Goal: Task Accomplishment & Management: Complete application form

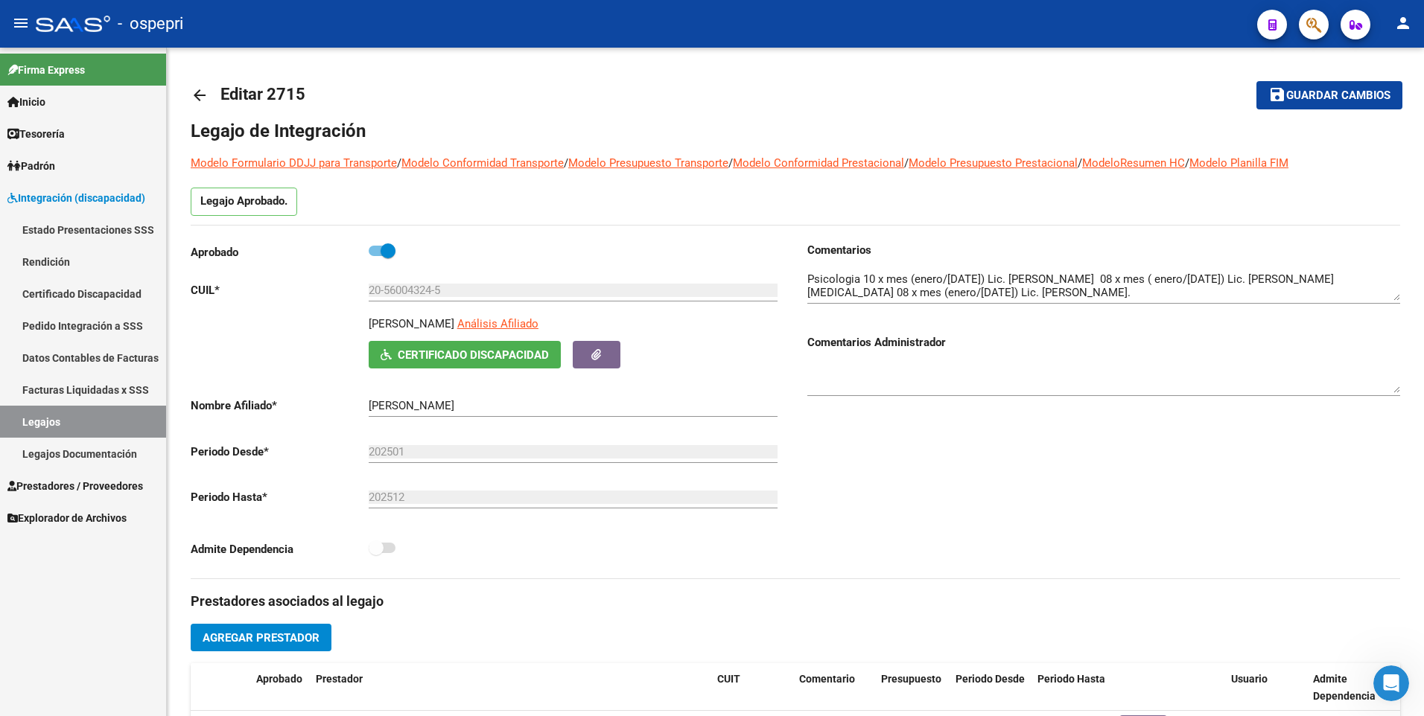
drag, startPoint x: 22, startPoint y: 428, endPoint x: 36, endPoint y: 424, distance: 15.6
click at [22, 428] on link "Legajos" at bounding box center [83, 422] width 166 height 32
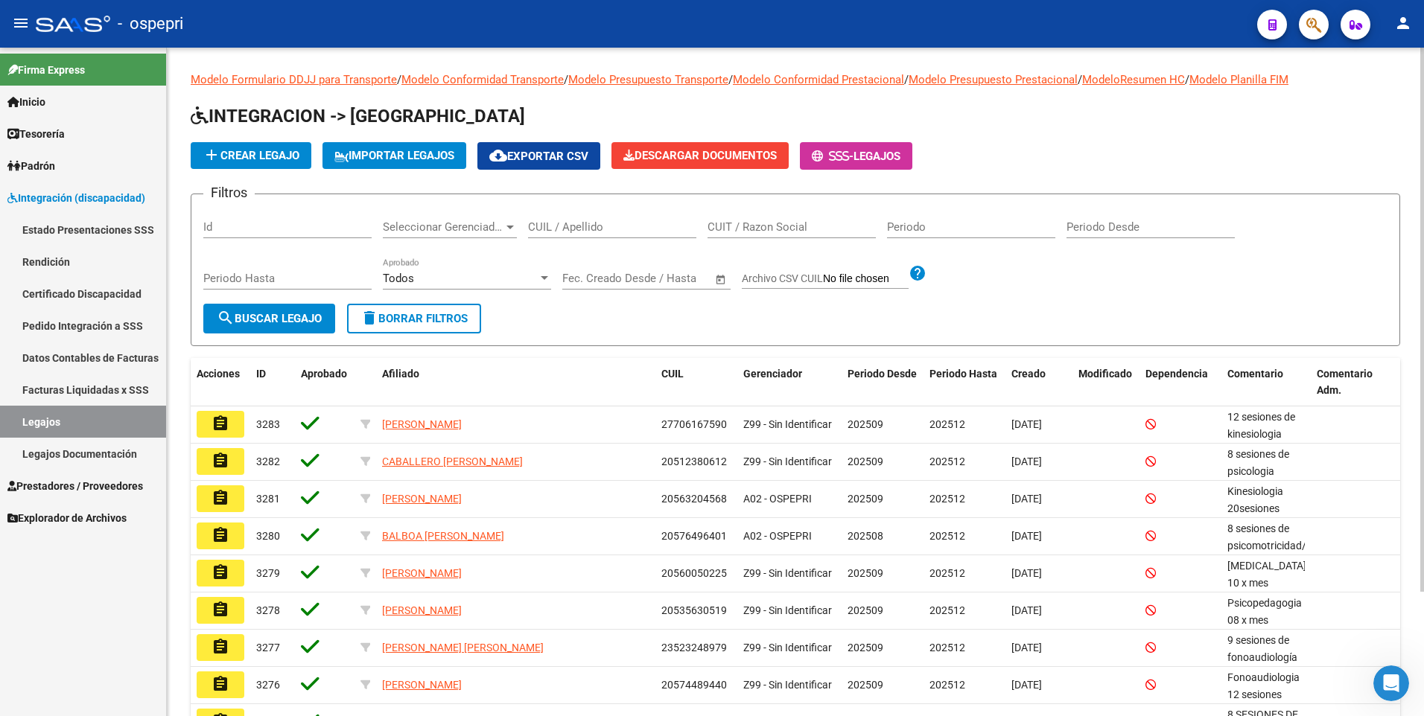
click at [585, 225] on input "CUIL / Apellido" at bounding box center [612, 226] width 168 height 13
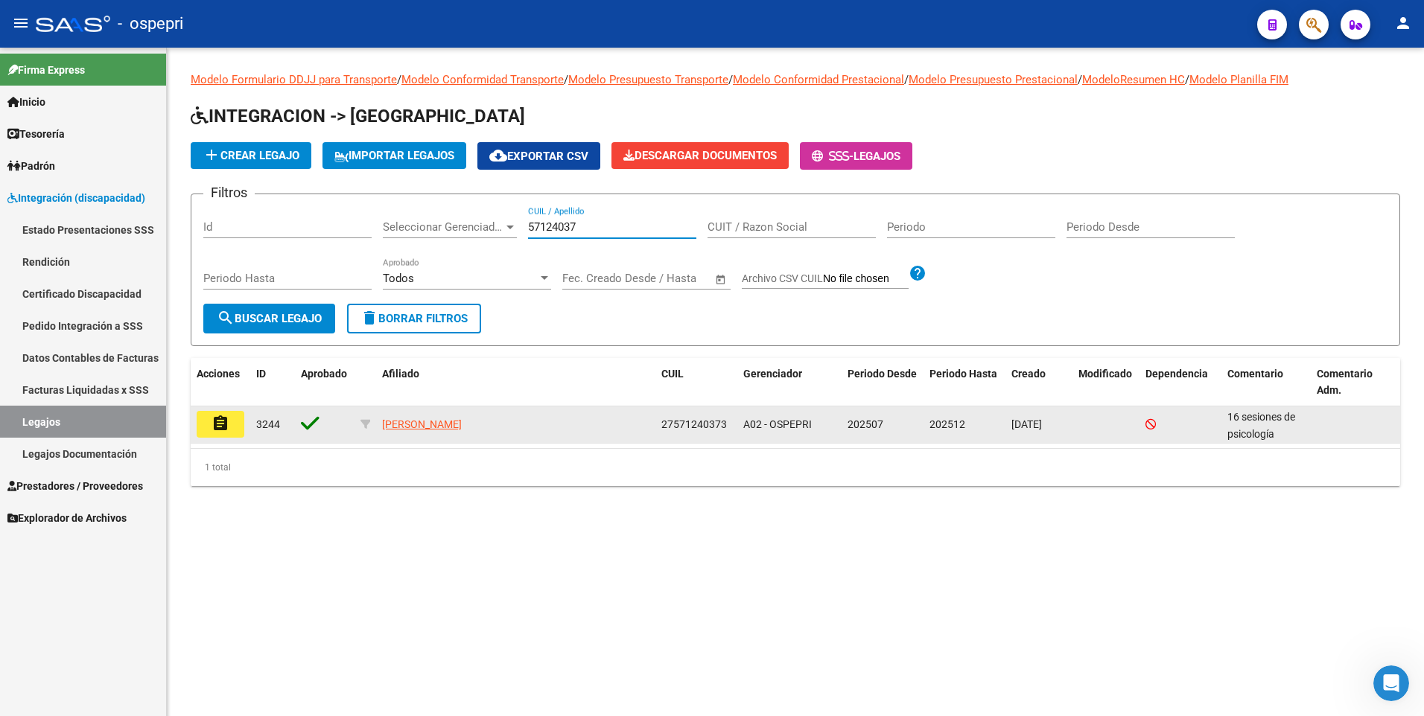
type input "57124037"
click at [222, 419] on mat-icon "assignment" at bounding box center [221, 424] width 18 height 18
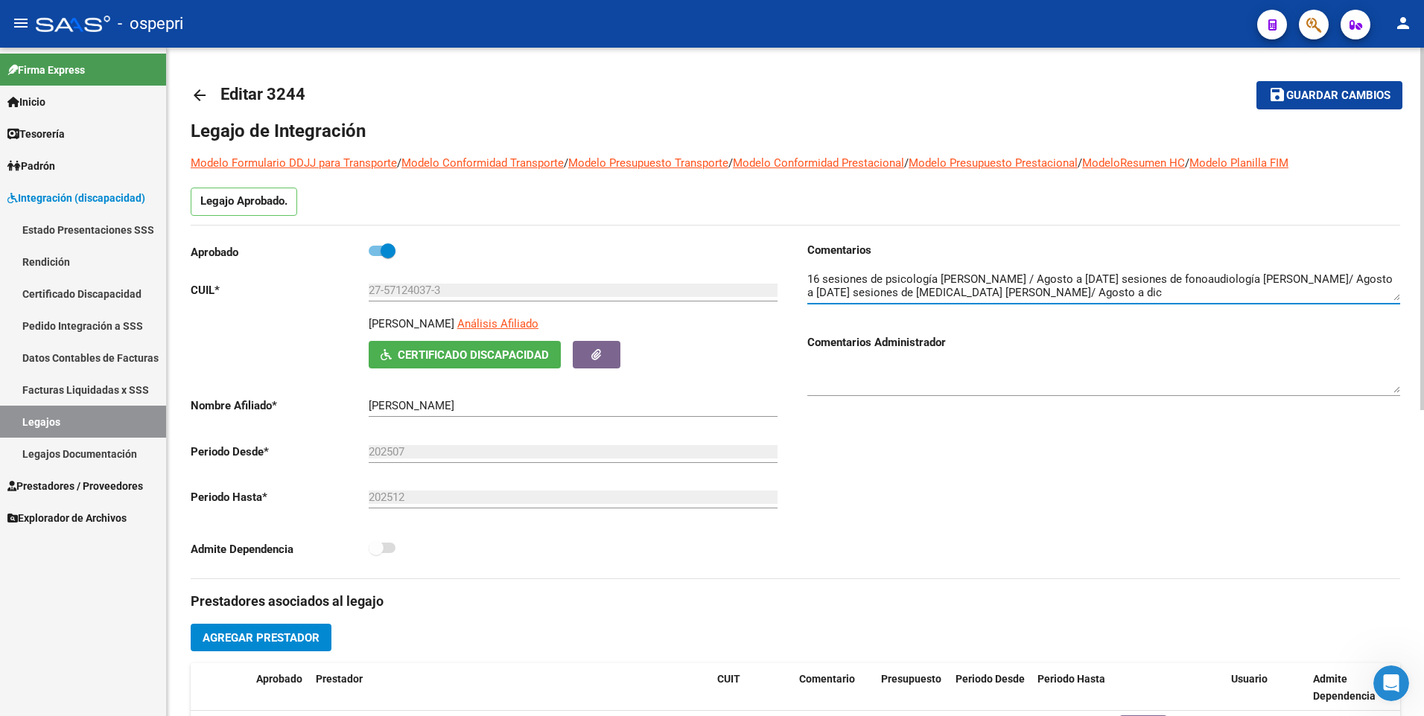
scroll to position [27, 0]
click at [1134, 278] on textarea at bounding box center [1103, 286] width 593 height 30
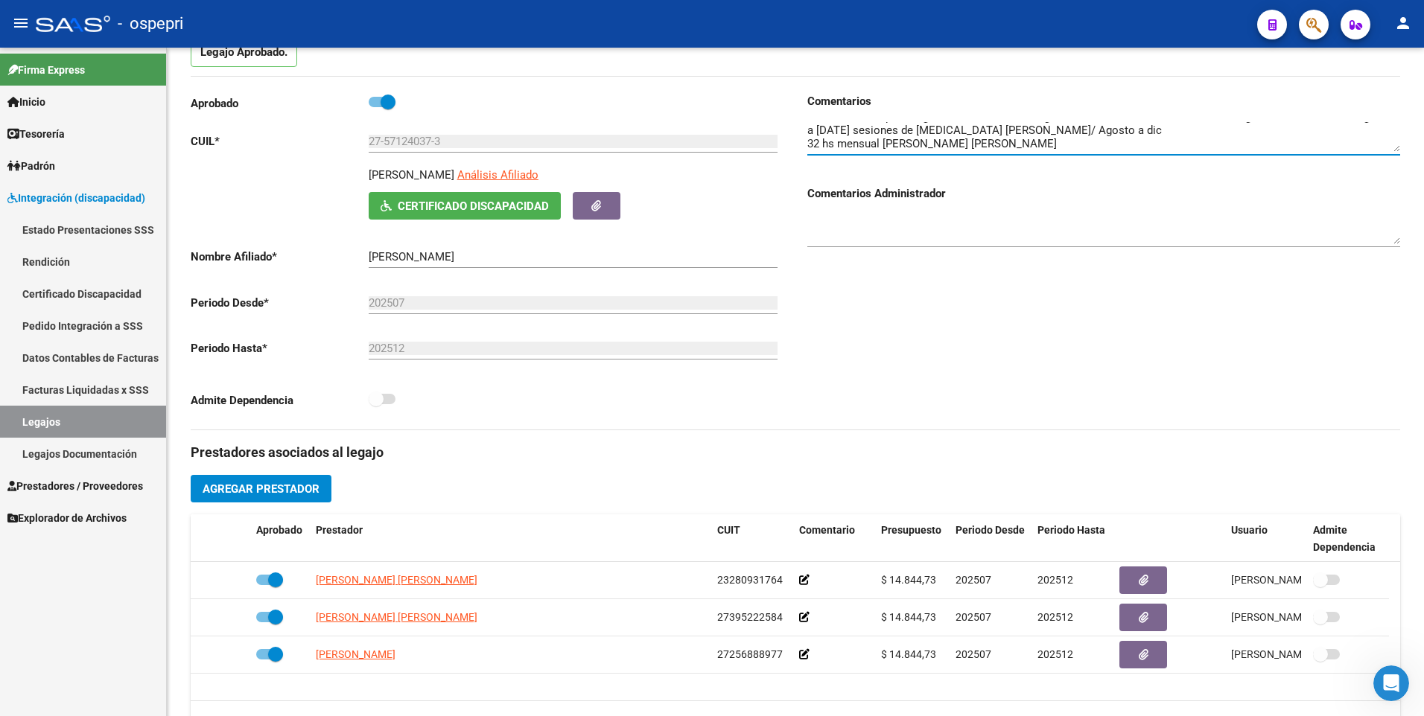
type textarea "16 sesiones de psicología [PERSON_NAME] / Agosto a [DATE] sesiones de fonoaudio…"
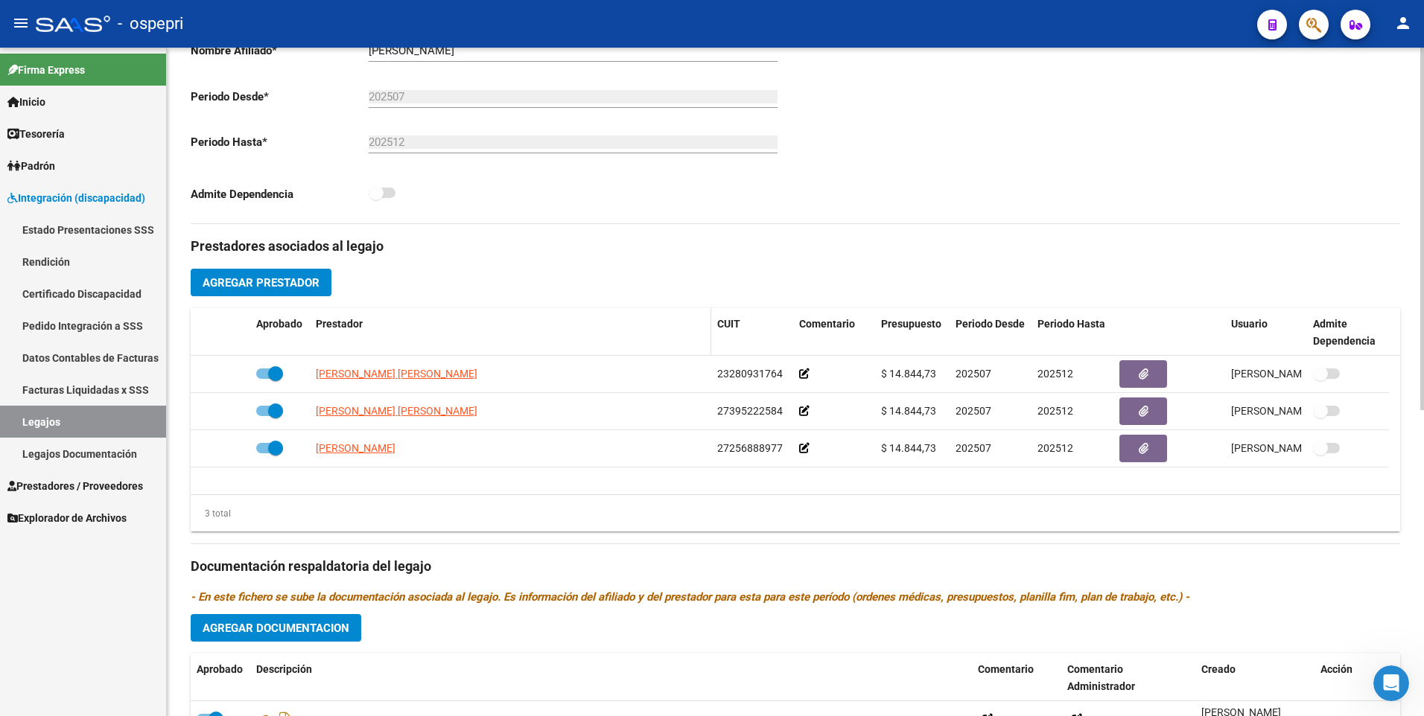
scroll to position [372, 0]
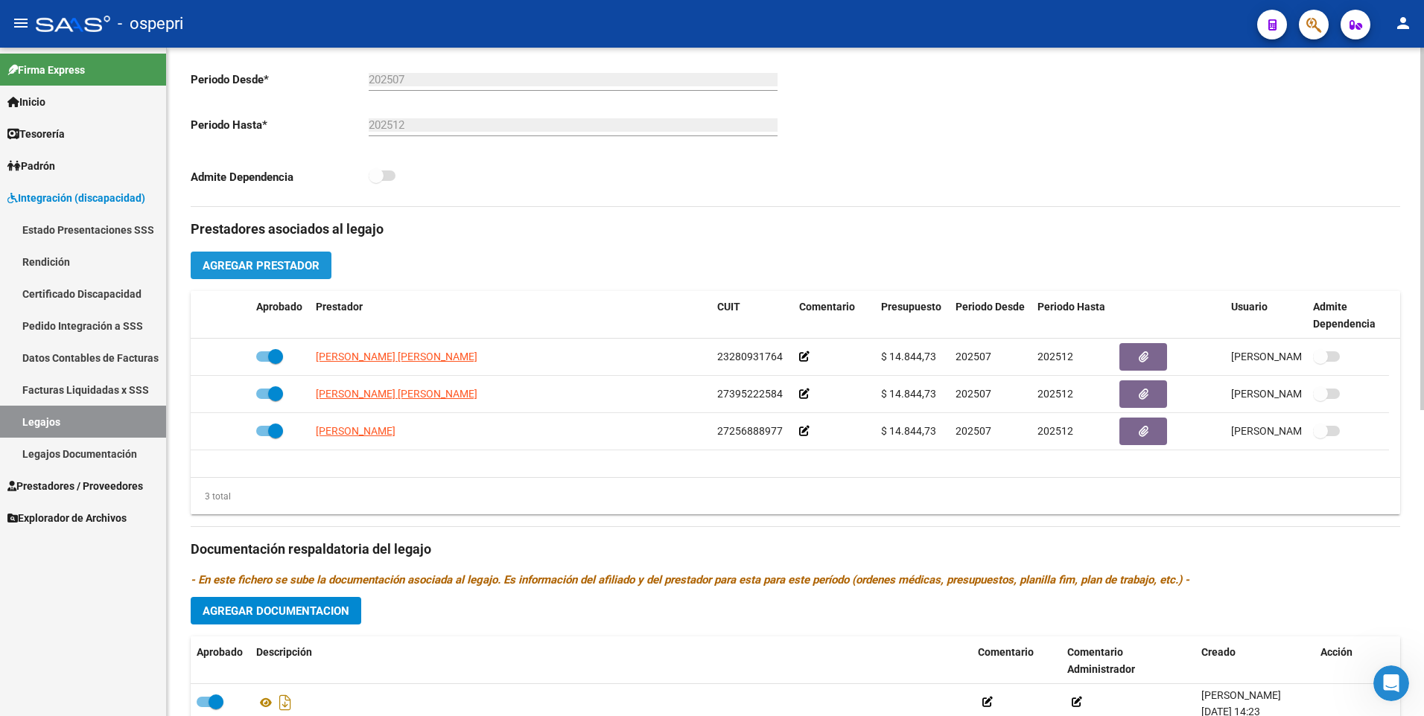
click at [273, 264] on span "Agregar Prestador" at bounding box center [261, 265] width 117 height 13
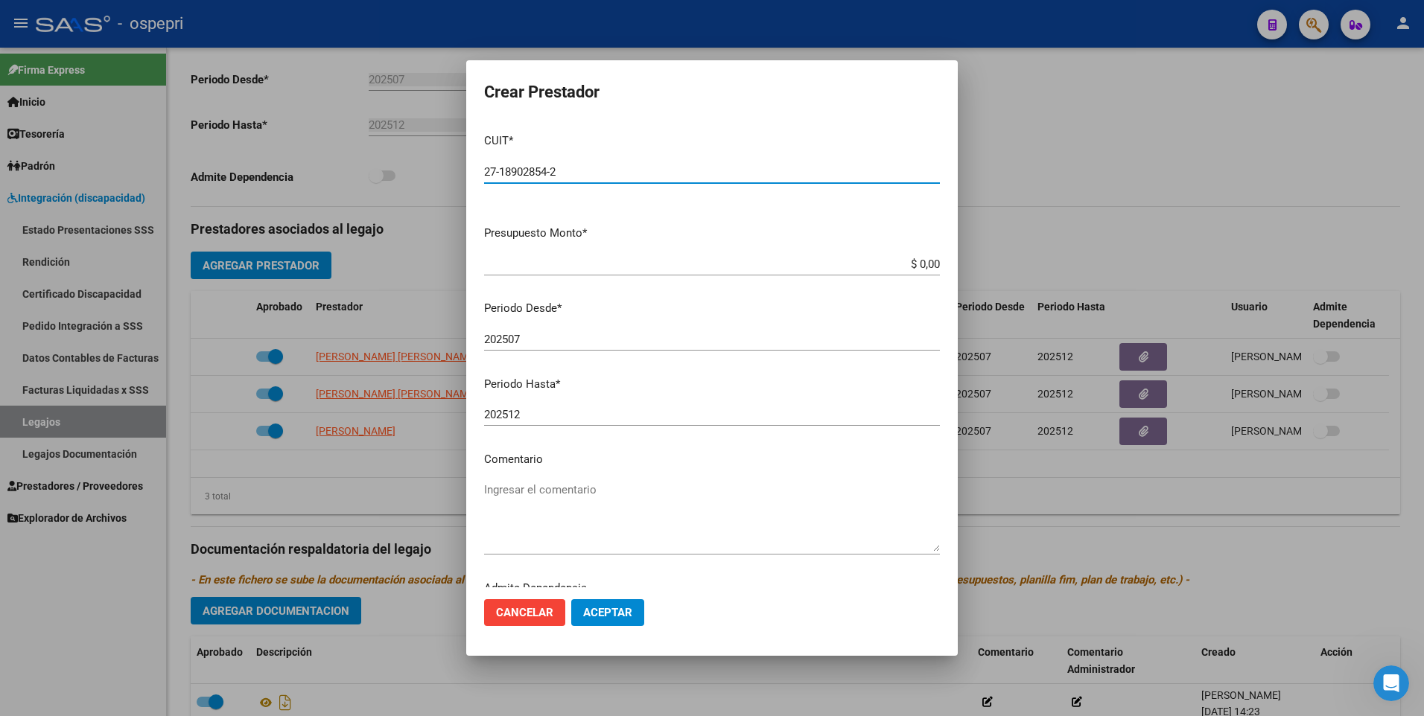
type input "27-18902854-2"
click at [565, 337] on input "202507" at bounding box center [712, 339] width 456 height 13
type input "202509"
drag, startPoint x: 897, startPoint y: 263, endPoint x: 1029, endPoint y: 264, distance: 131.1
click at [1029, 264] on div "Crear Prestador CUIT * 27-18902854-2 Ingresar CUIT ARCA Padrón Presupuesto Mont…" at bounding box center [712, 358] width 1424 height 716
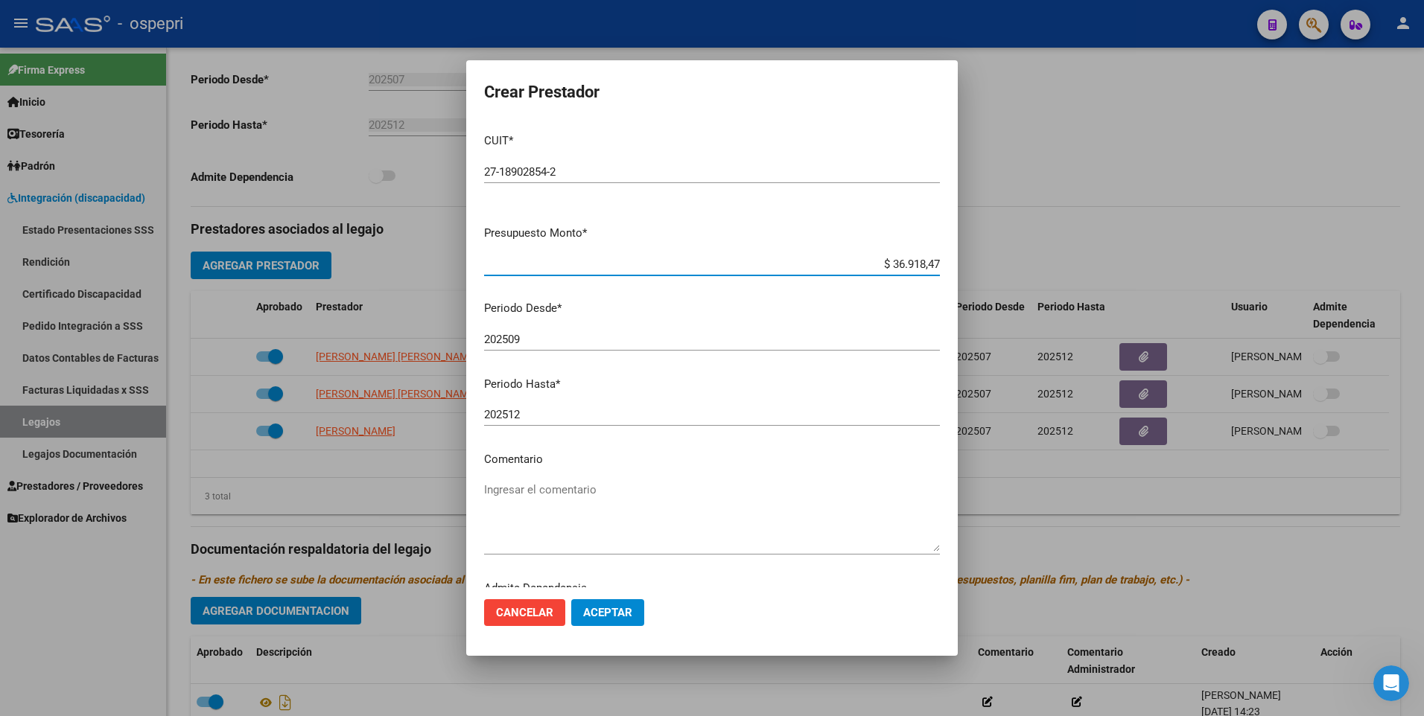
type input "$ 369.184,78"
click at [622, 610] on span "Aceptar" at bounding box center [607, 612] width 49 height 13
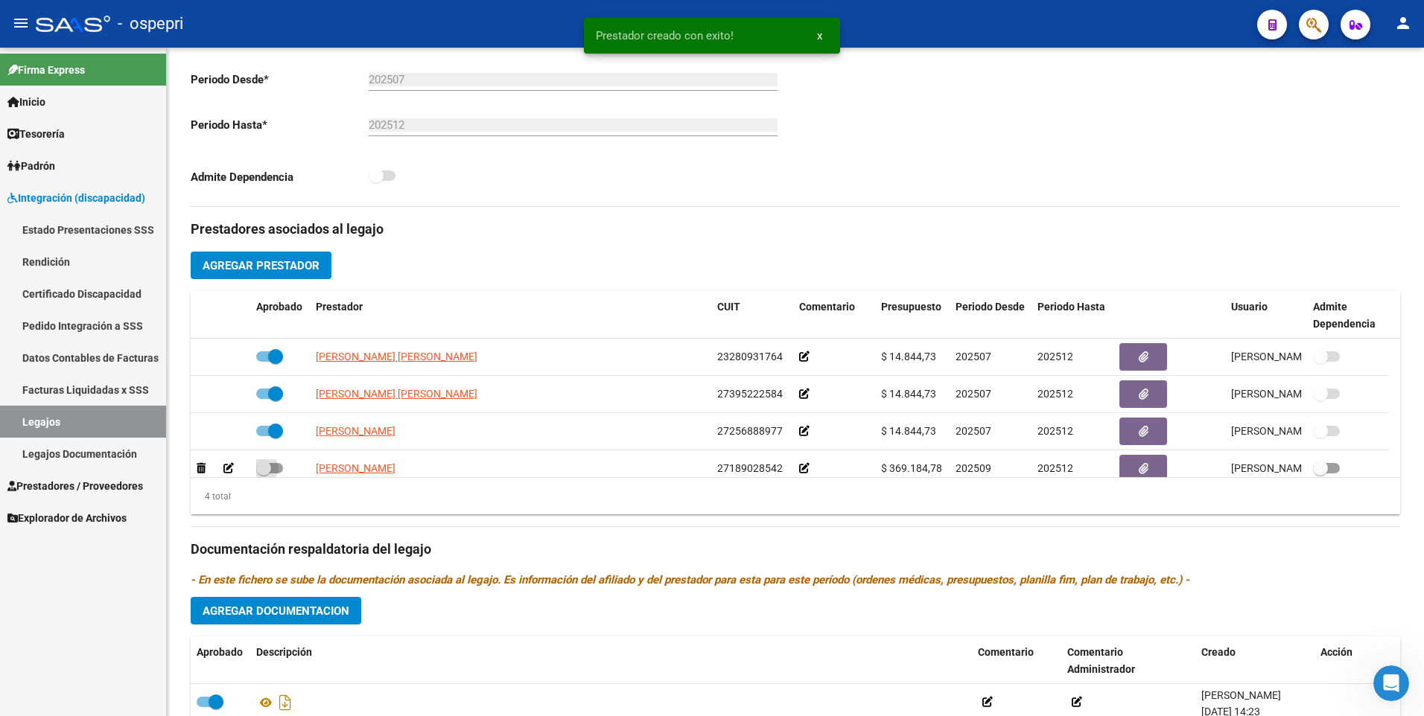
click at [278, 463] on span at bounding box center [269, 468] width 27 height 10
click at [264, 474] on input "checkbox" at bounding box center [263, 474] width 1 height 1
checkbox input "true"
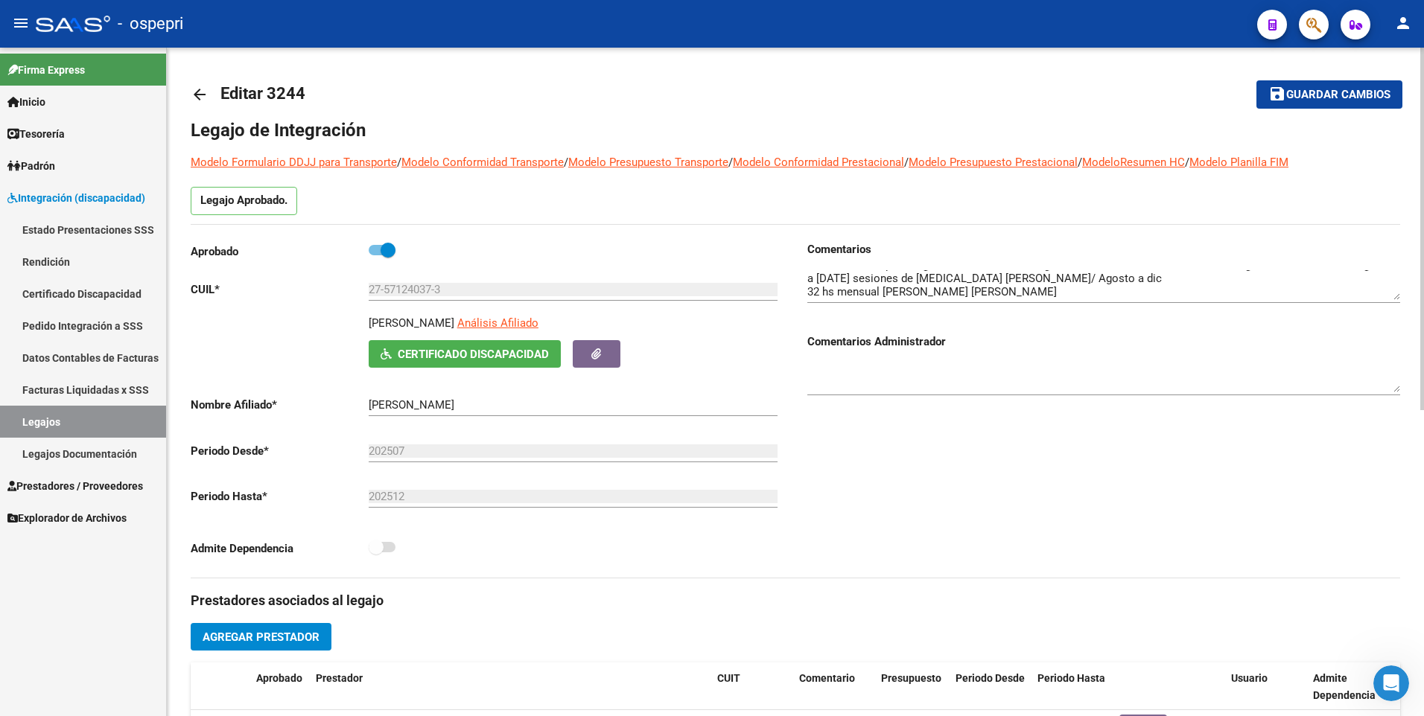
scroll to position [0, 0]
drag, startPoint x: 459, startPoint y: 293, endPoint x: 279, endPoint y: 293, distance: 180.2
click at [279, 293] on app-form-text-field "CUIL * 27-57124037-3 Ingresar CUIL" at bounding box center [484, 290] width 587 height 13
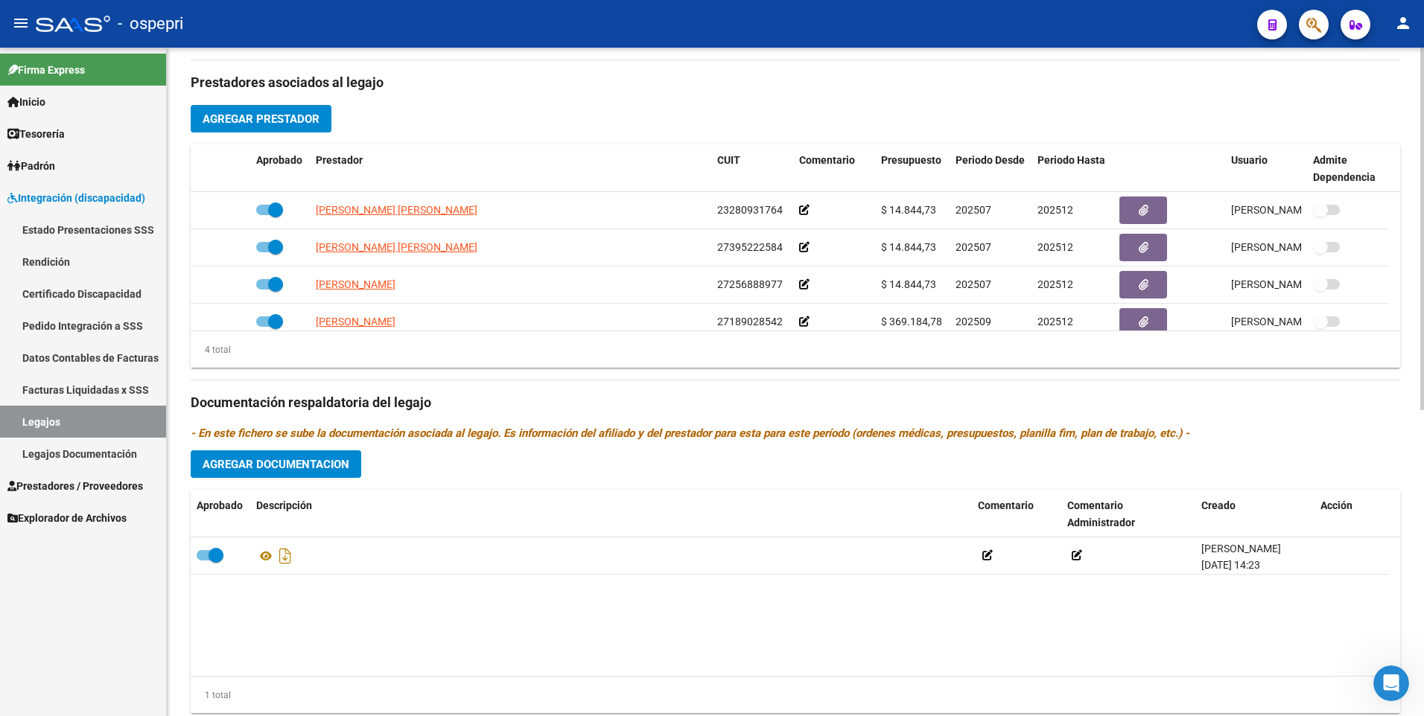
scroll to position [521, 0]
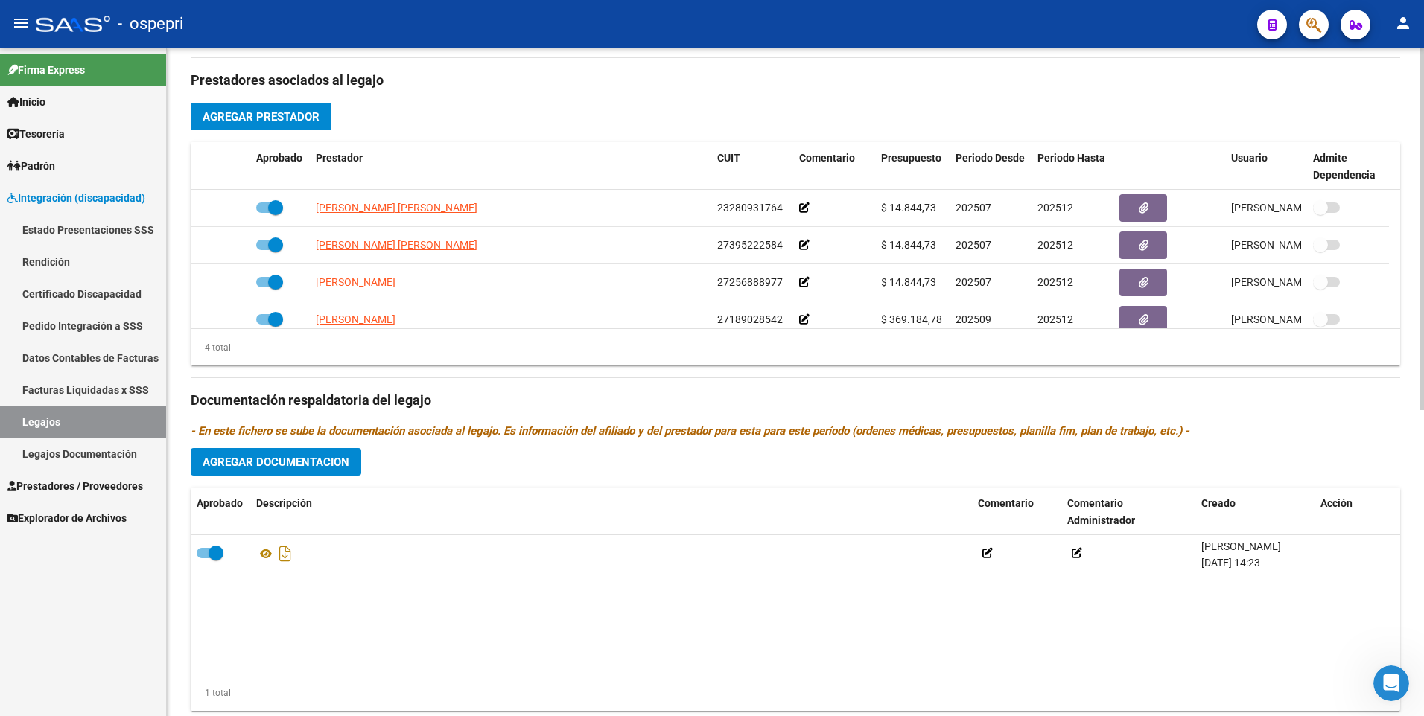
click at [798, 622] on datatable-body "[PERSON_NAME] [DATE] 14:23" at bounding box center [796, 604] width 1210 height 139
click at [279, 474] on button "Agregar Documentacion" at bounding box center [276, 462] width 171 height 28
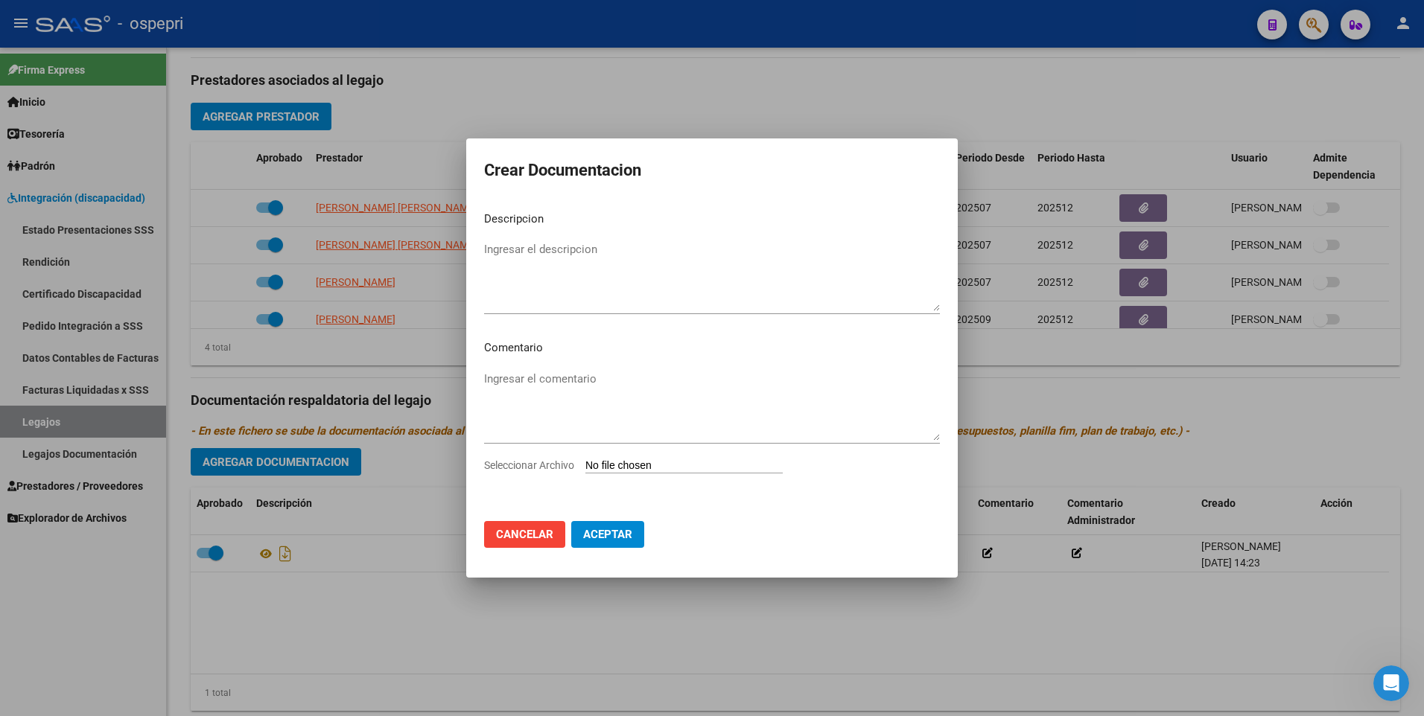
click at [641, 465] on input "Seleccionar Archivo" at bounding box center [683, 467] width 197 height 14
type input "C:\fakepath\27571240373.pdf"
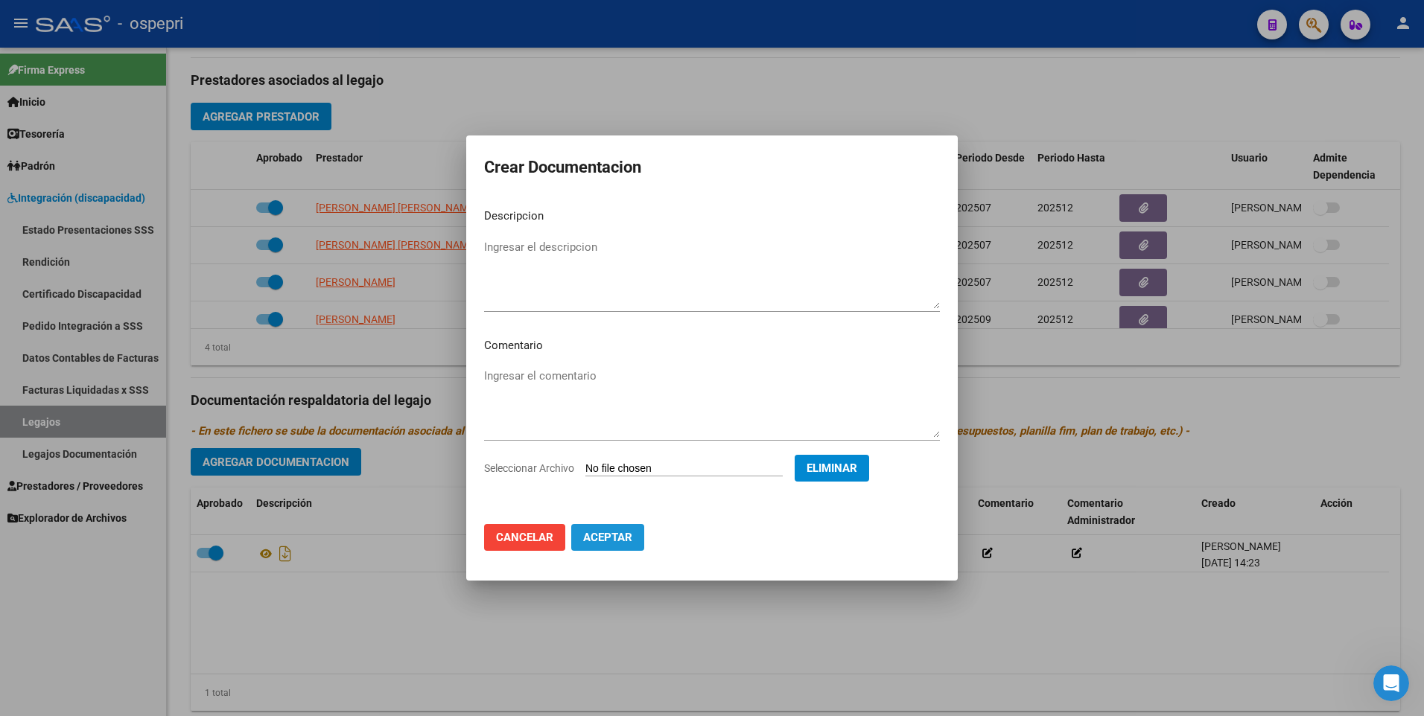
click at [611, 534] on span "Aceptar" at bounding box center [607, 537] width 49 height 13
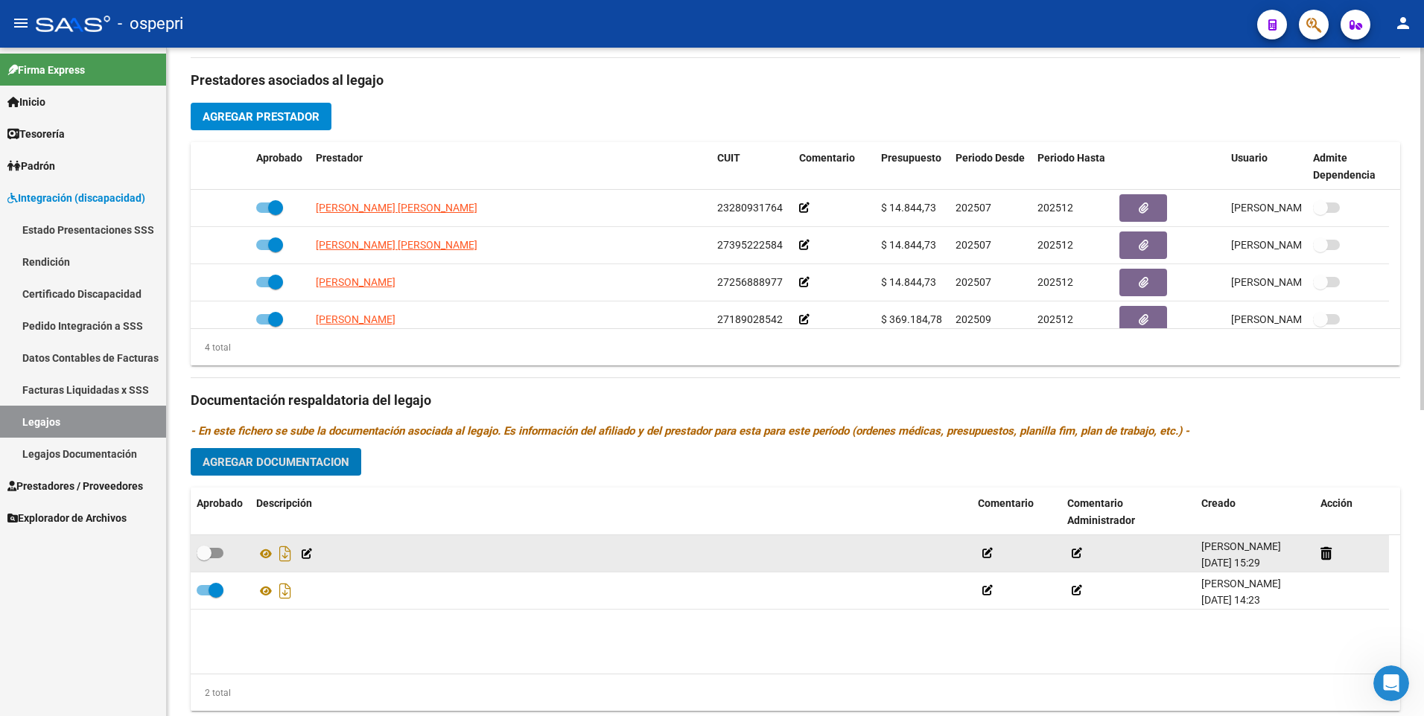
click at [220, 553] on span at bounding box center [210, 553] width 27 height 10
click at [204, 559] on input "checkbox" at bounding box center [203, 559] width 1 height 1
checkbox input "true"
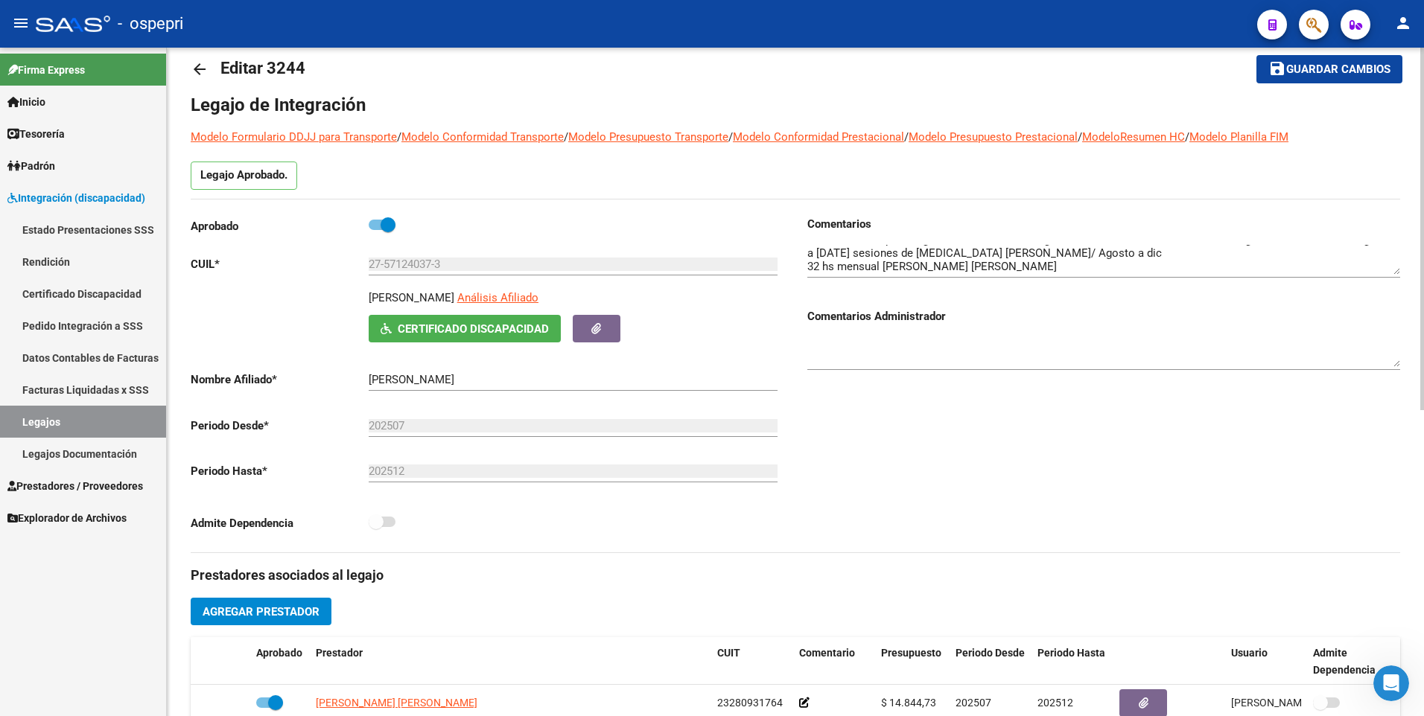
scroll to position [0, 0]
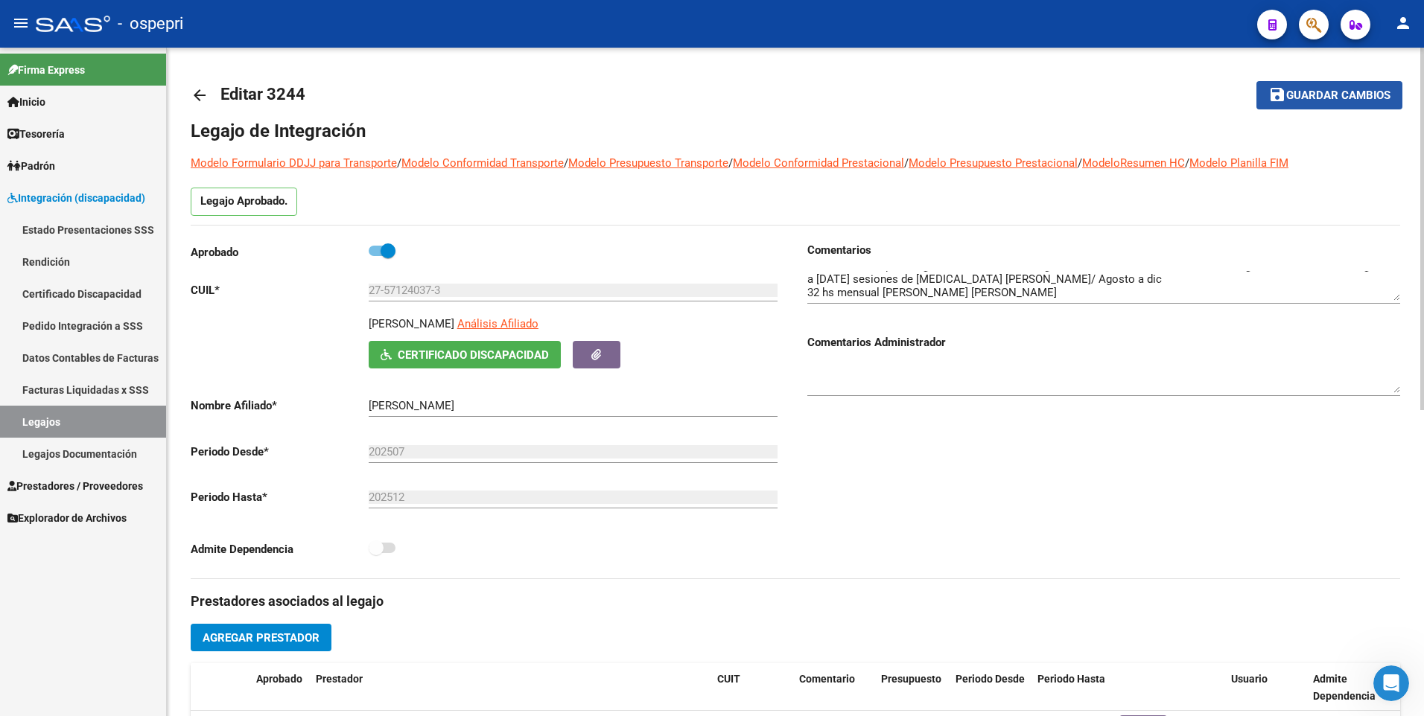
click at [1311, 91] on span "Guardar cambios" at bounding box center [1338, 95] width 104 height 13
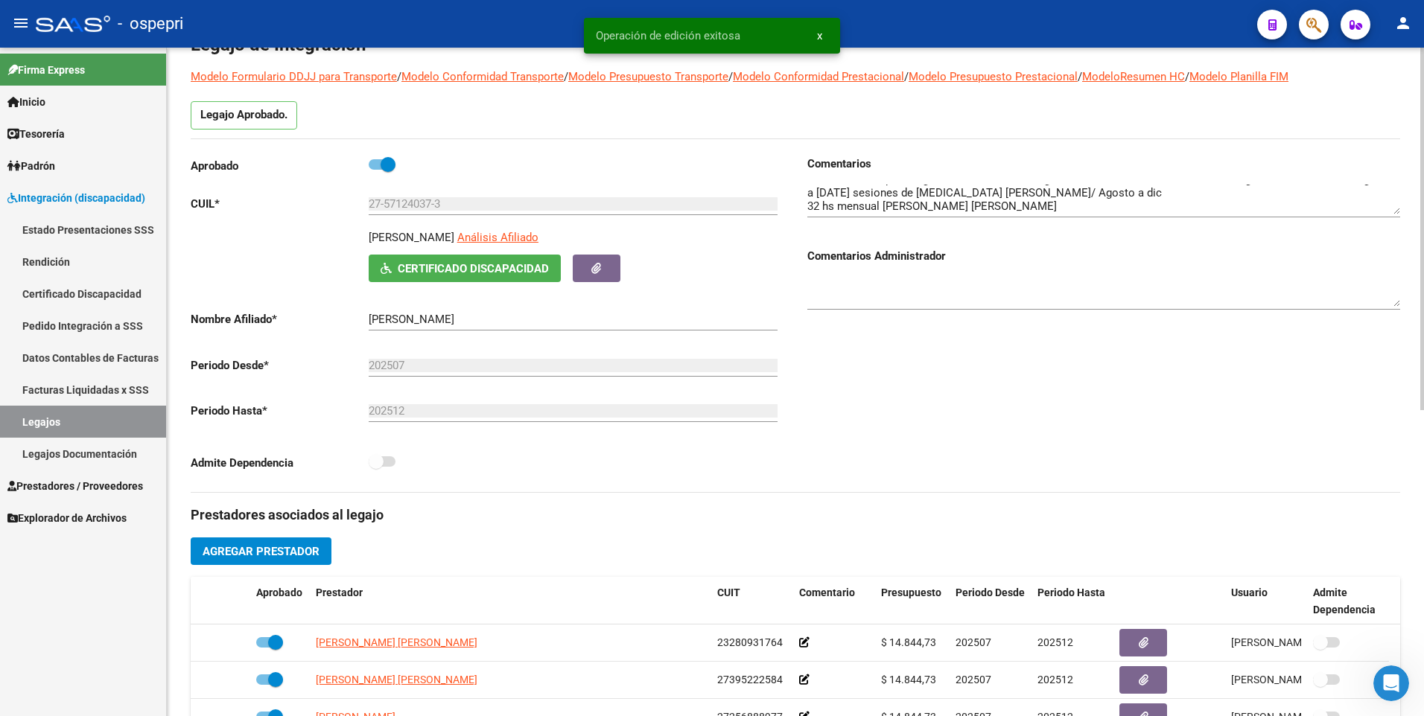
scroll to position [74, 0]
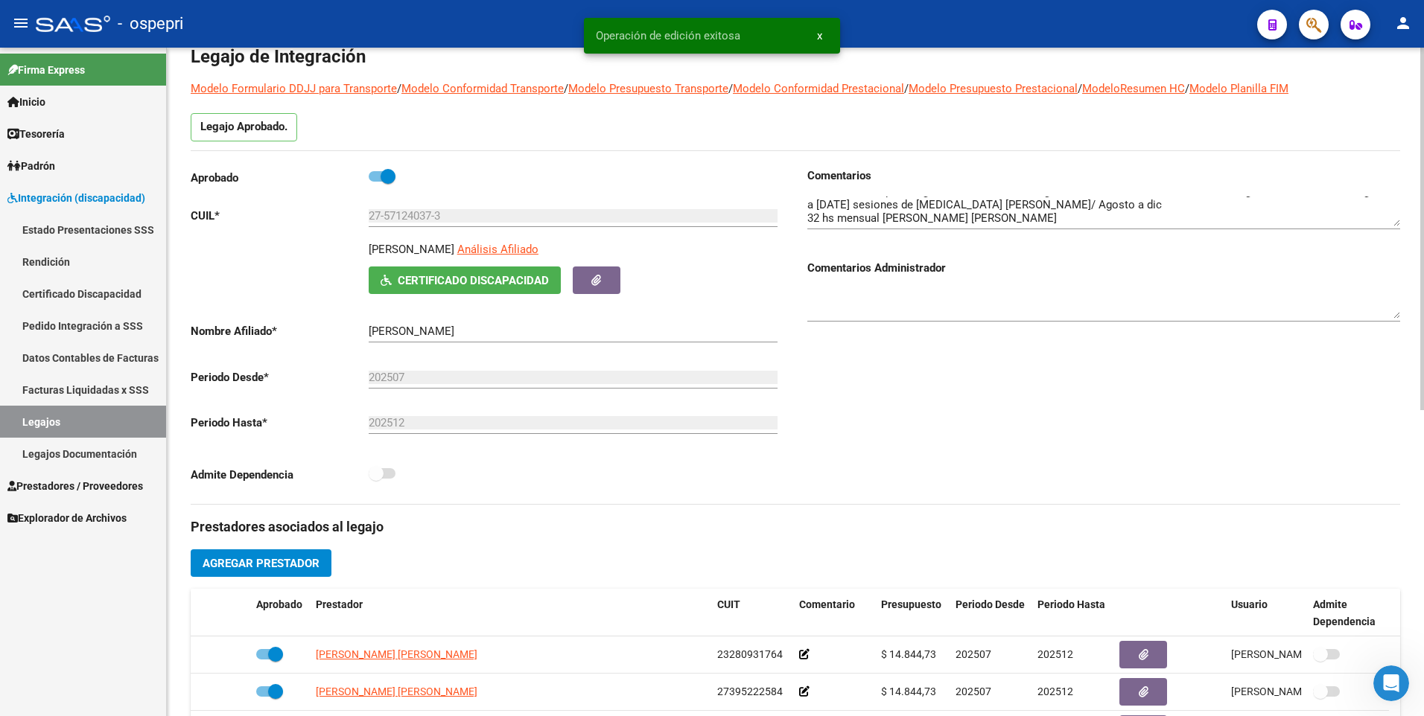
click at [1061, 218] on textarea at bounding box center [1103, 212] width 593 height 30
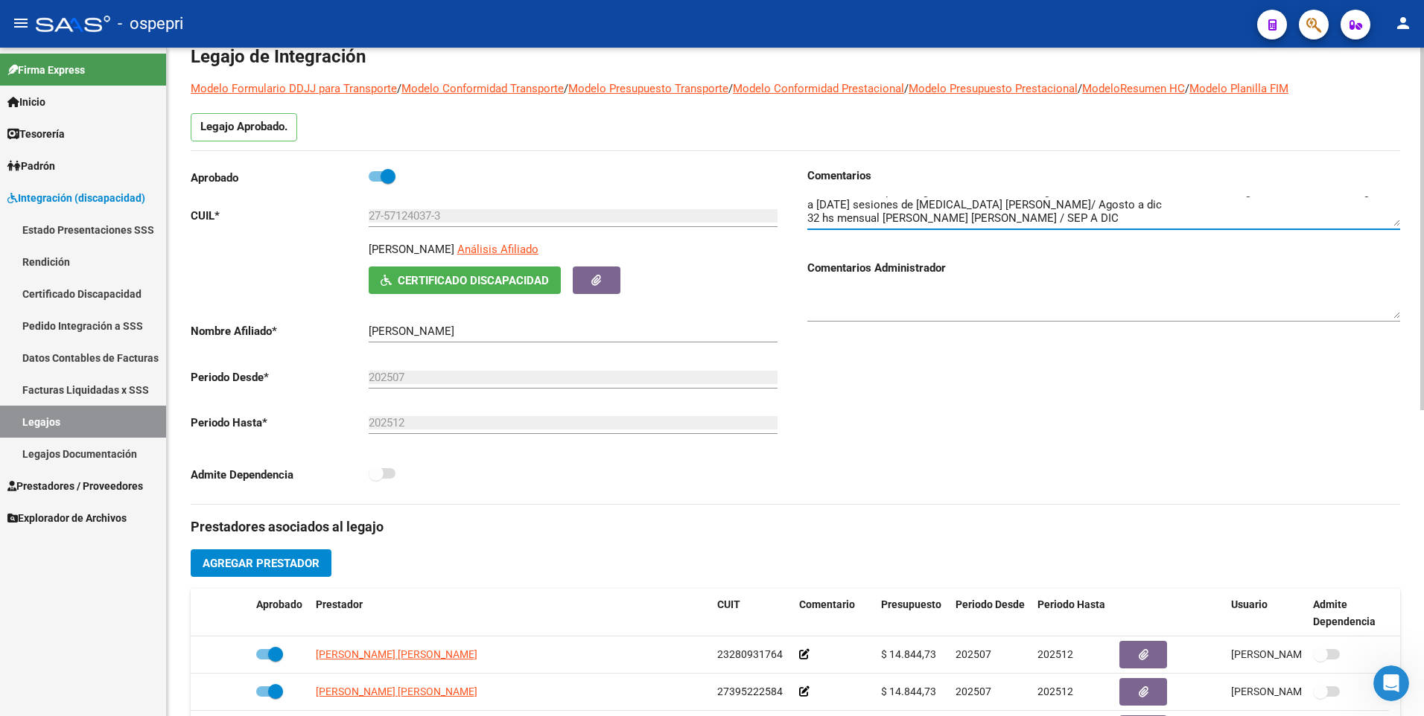
scroll to position [0, 0]
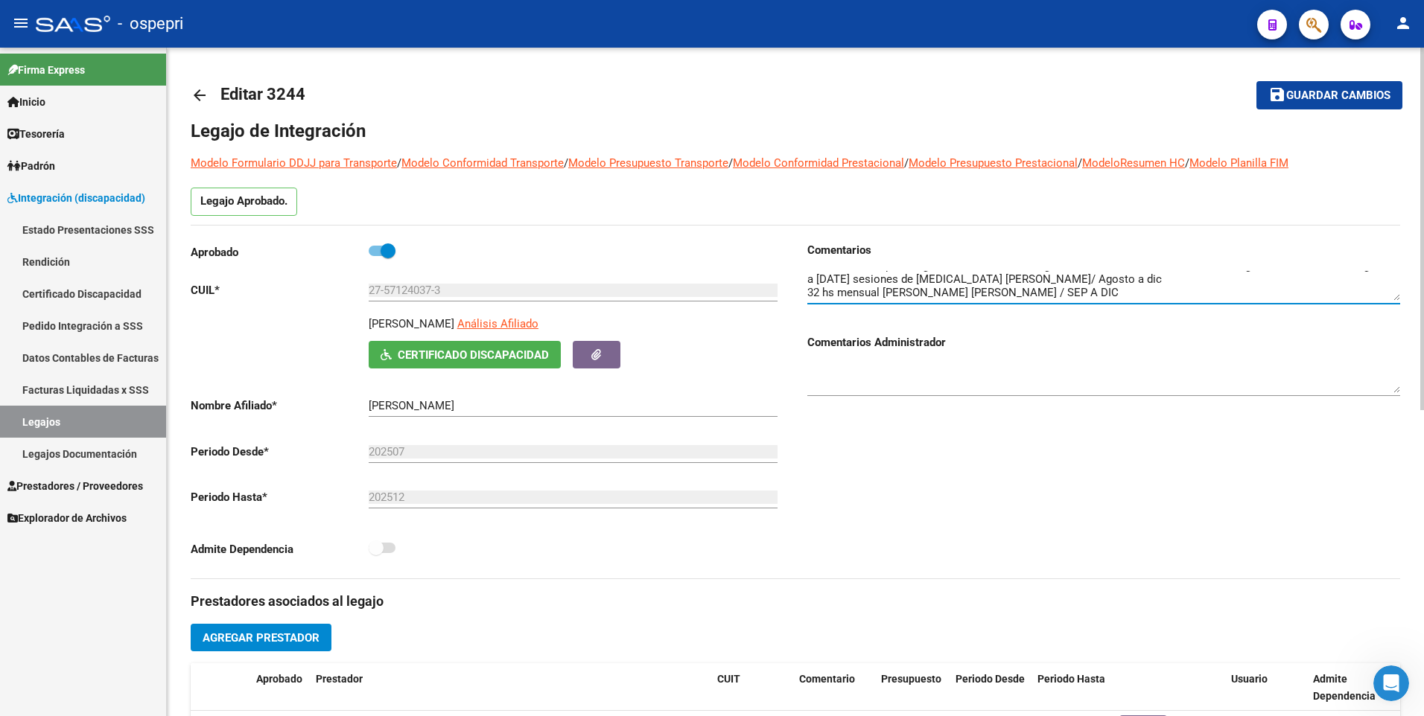
type textarea "16 sesiones de psicología [PERSON_NAME] / Agosto a [DATE] sesiones de fonoaudio…"
click at [1307, 97] on span "Guardar cambios" at bounding box center [1338, 95] width 104 height 13
